Goal: Navigation & Orientation: Find specific page/section

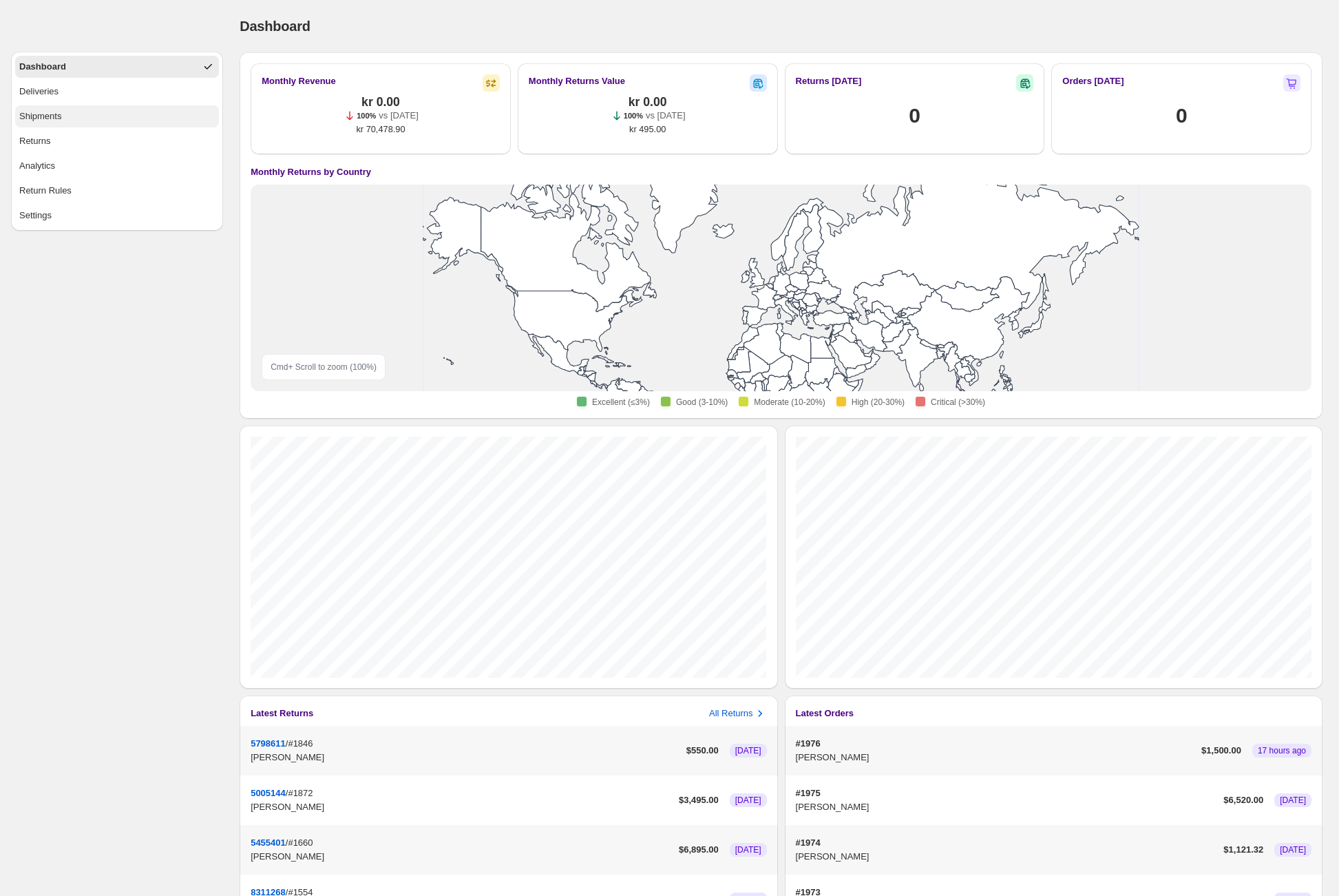
click at [110, 116] on button "Shipments" at bounding box center [117, 116] width 204 height 22
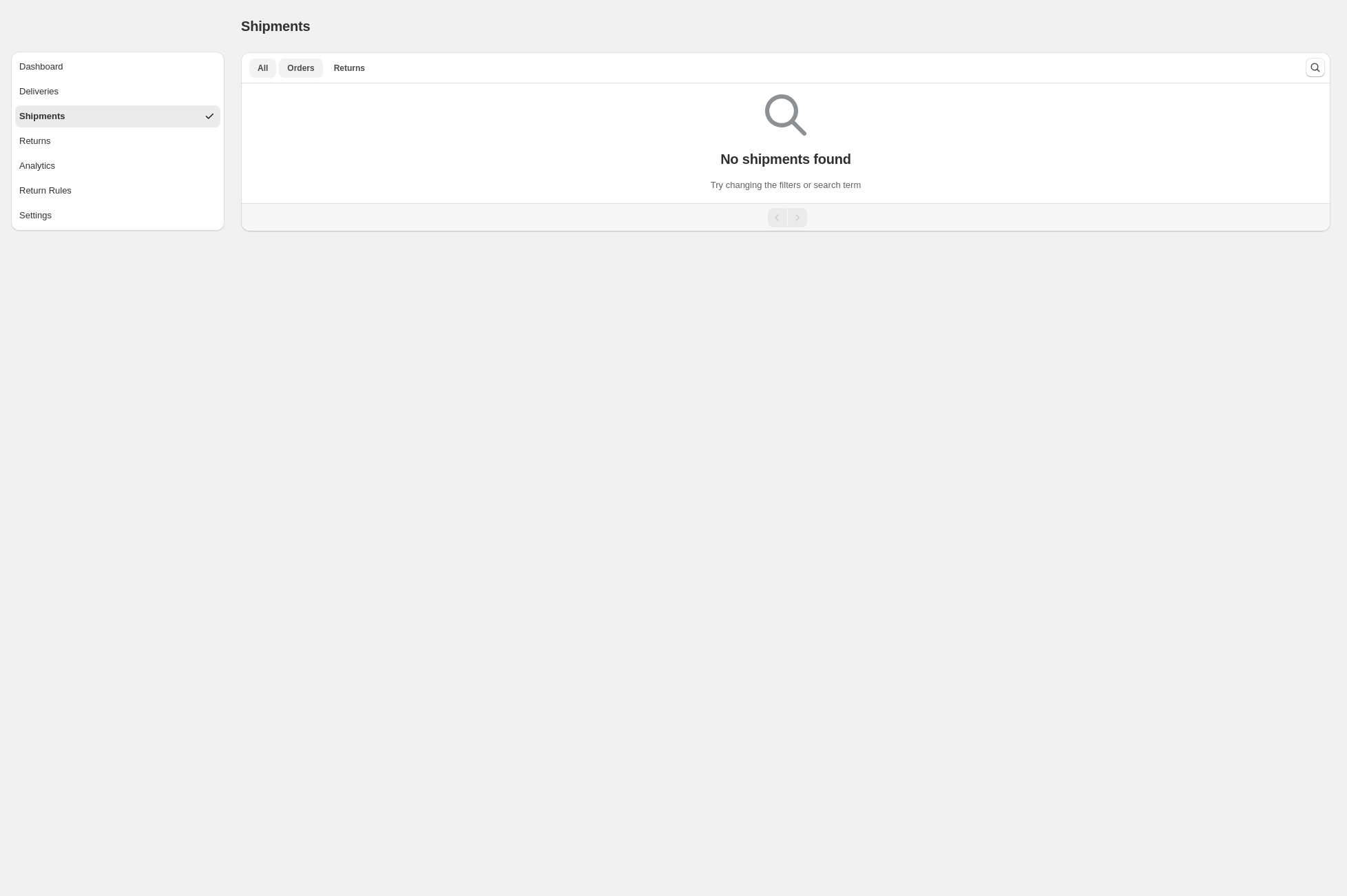
click at [313, 65] on span "Orders" at bounding box center [300, 68] width 27 height 11
click at [369, 69] on button "Returns" at bounding box center [350, 68] width 48 height 19
click at [266, 70] on span "All" at bounding box center [263, 68] width 11 height 11
click at [88, 187] on button "Return Rules" at bounding box center [117, 190] width 205 height 22
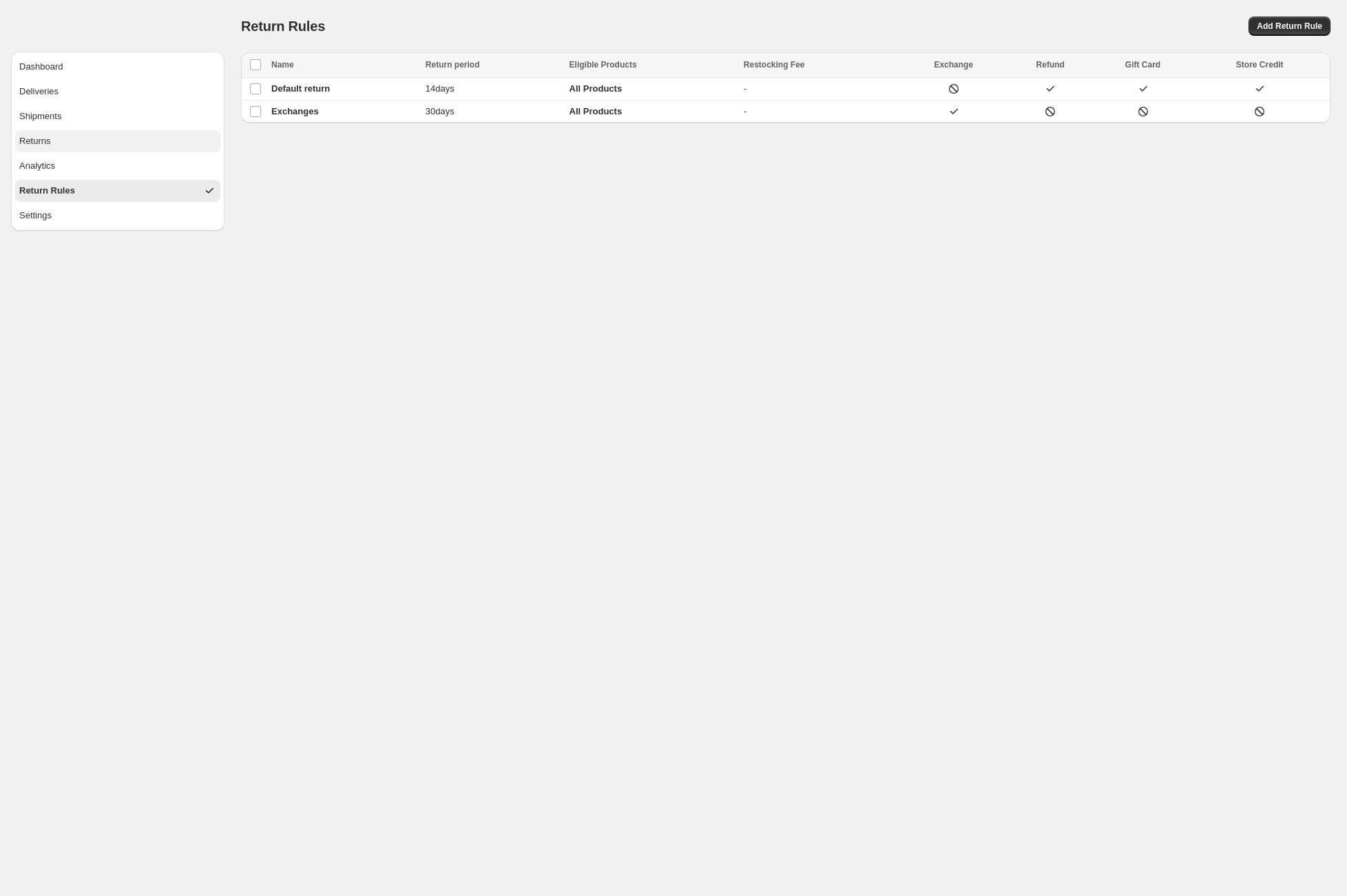
click at [83, 142] on button "Returns" at bounding box center [117, 141] width 205 height 22
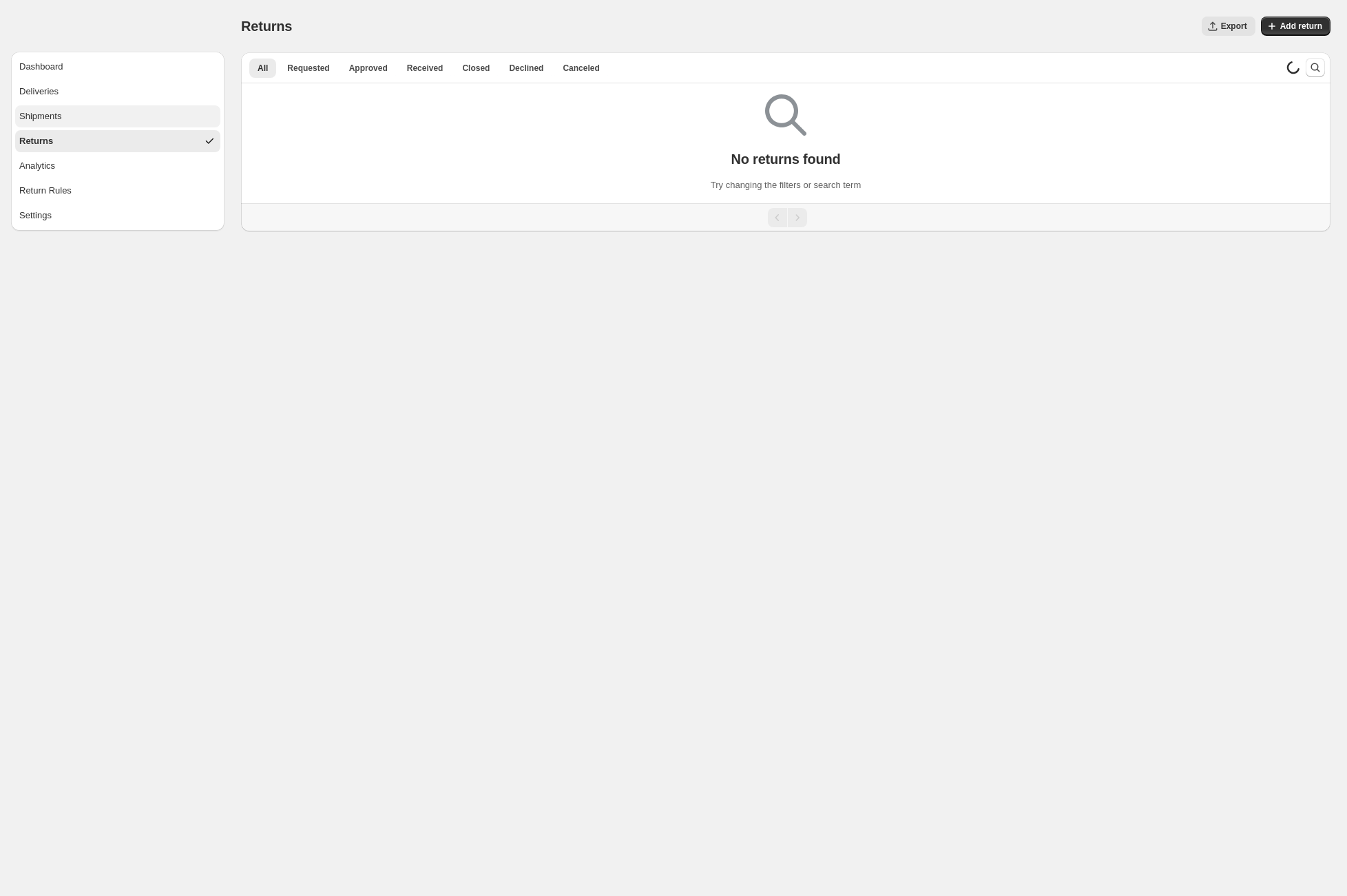
click at [93, 117] on button "Shipments" at bounding box center [117, 116] width 205 height 22
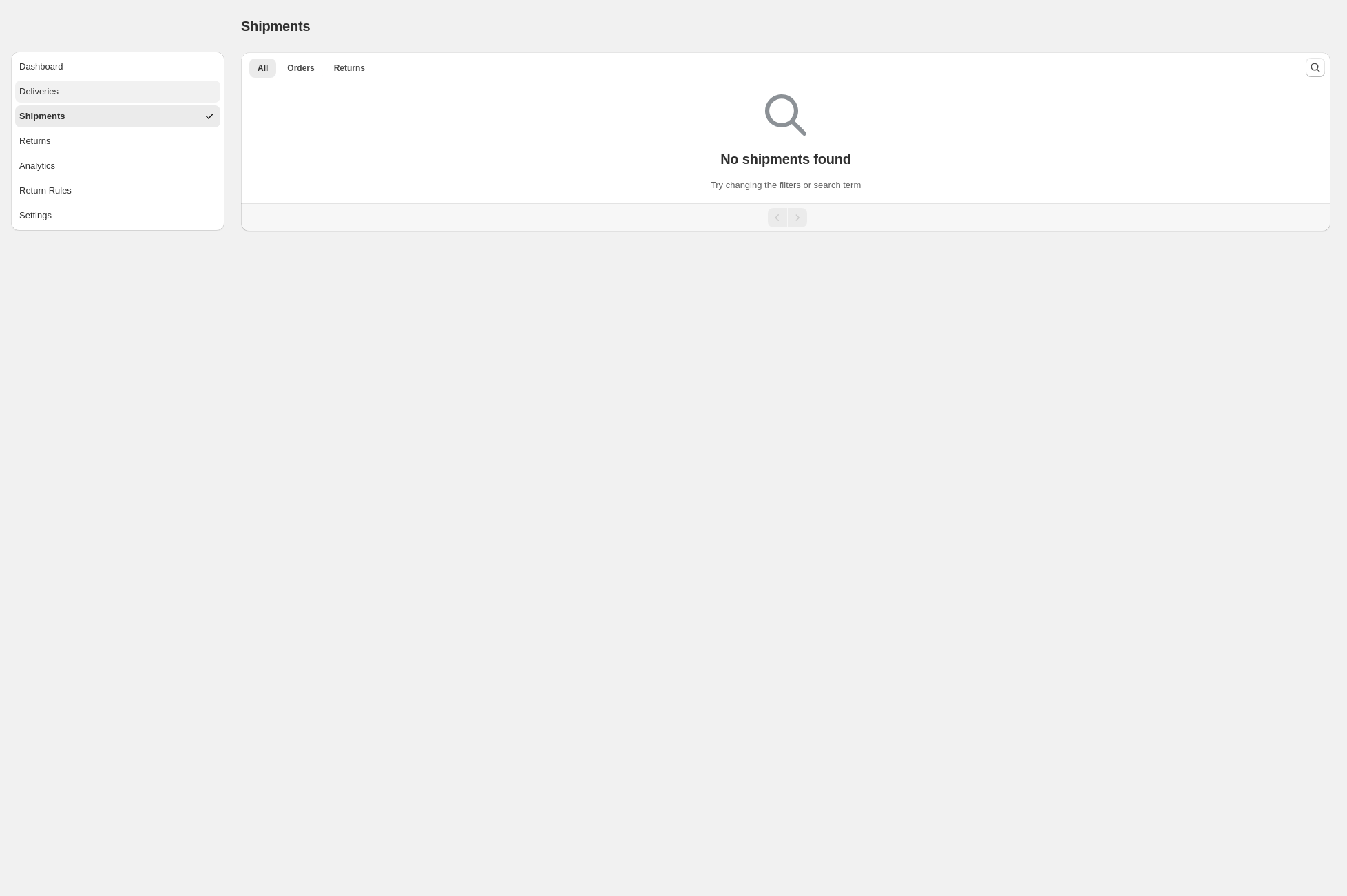
click at [95, 99] on button "Deliveries" at bounding box center [117, 91] width 205 height 22
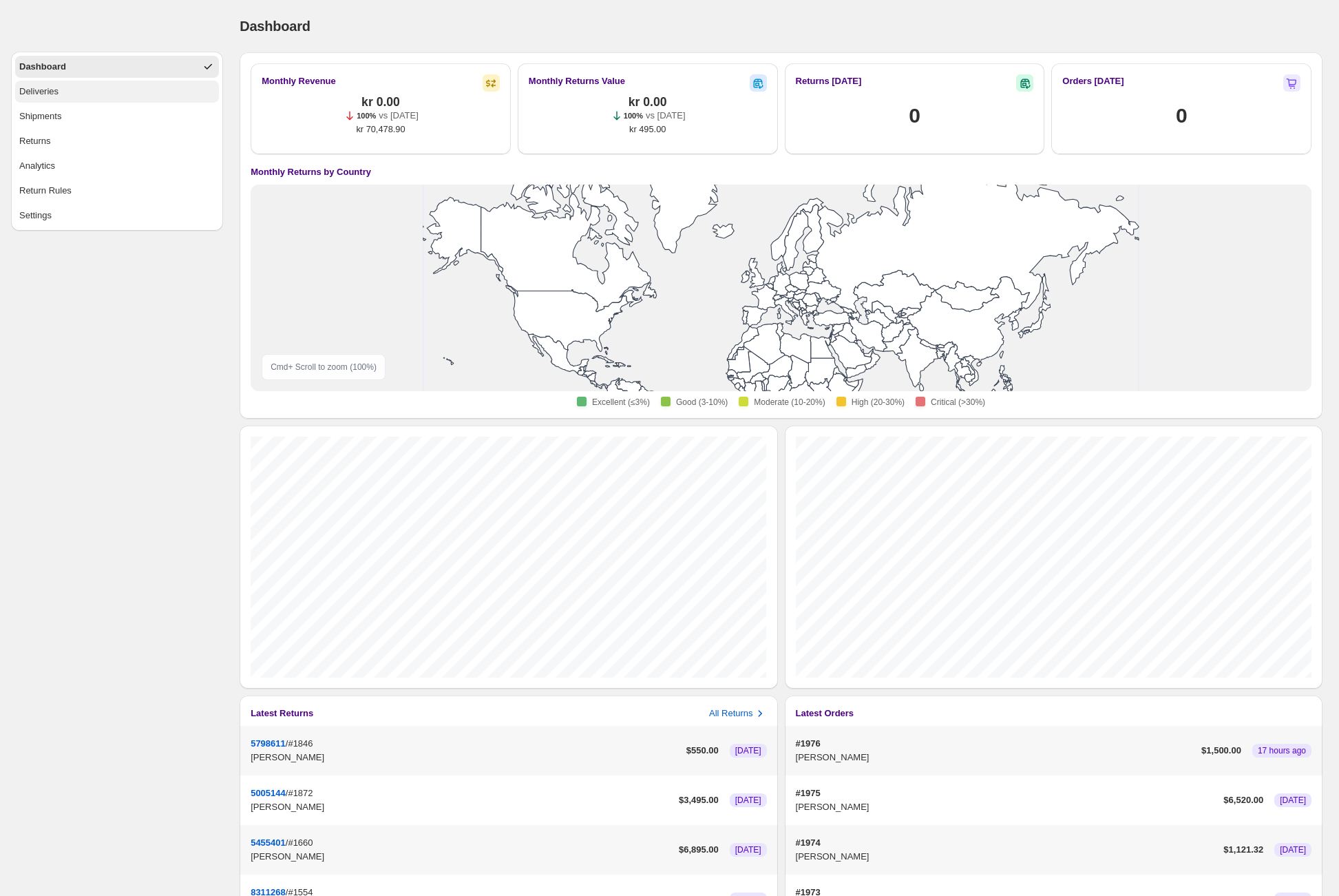
click at [95, 96] on button "Deliveries" at bounding box center [117, 91] width 204 height 22
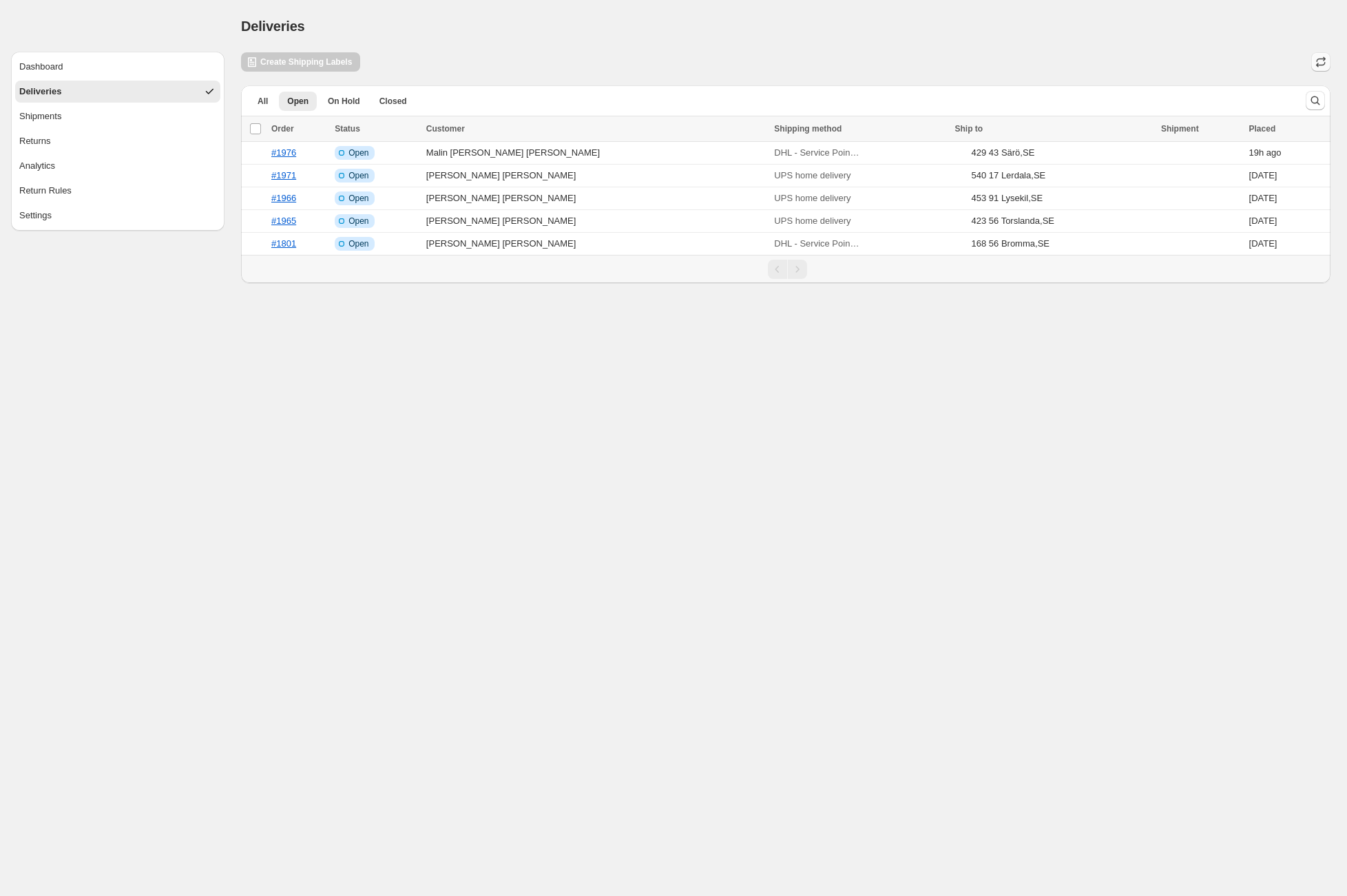
click at [1328, 63] on button "button" at bounding box center [1321, 62] width 19 height 19
